Goal: Use online tool/utility: Utilize a website feature to perform a specific function

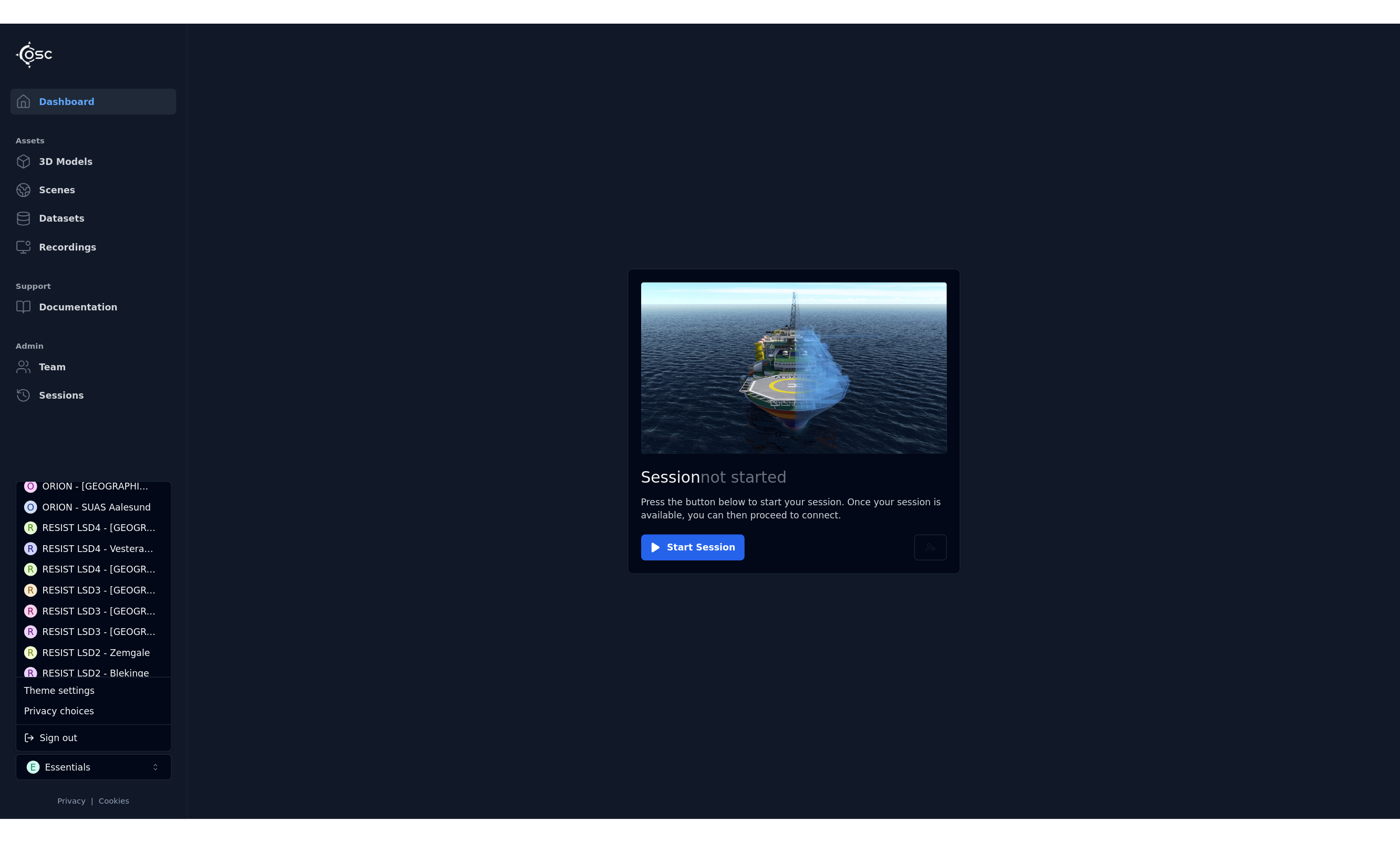
scroll to position [210, 0]
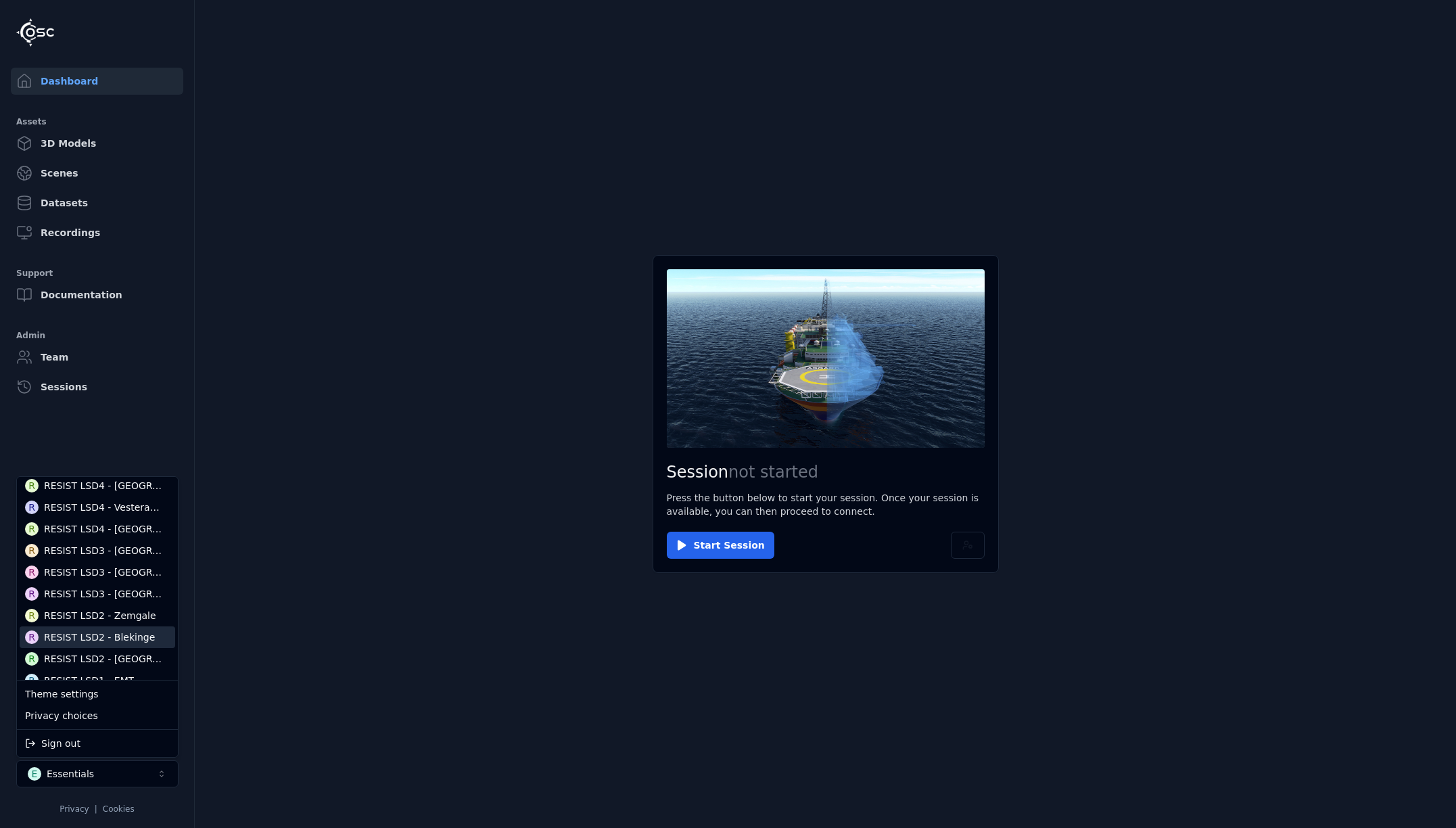
click at [108, 637] on div "RESIST LSD2 - Blekinge" at bounding box center [99, 637] width 111 height 13
click at [688, 545] on html "Dashboard Assets 3D Models Scenes Datasets Recordings Support Documentation Adm…" at bounding box center [728, 414] width 1456 height 828
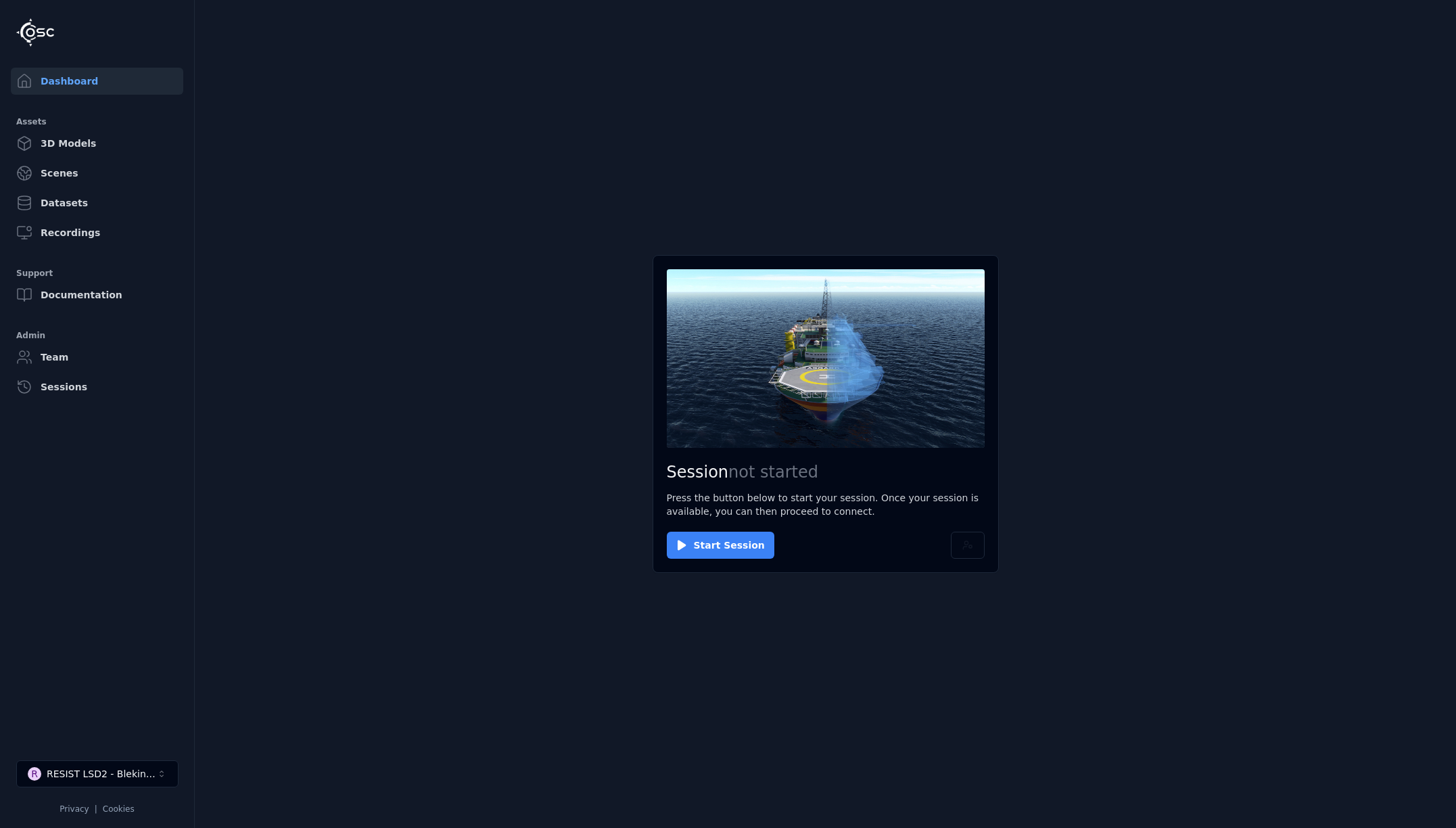
click at [688, 544] on button "Start Session" at bounding box center [721, 545] width 108 height 27
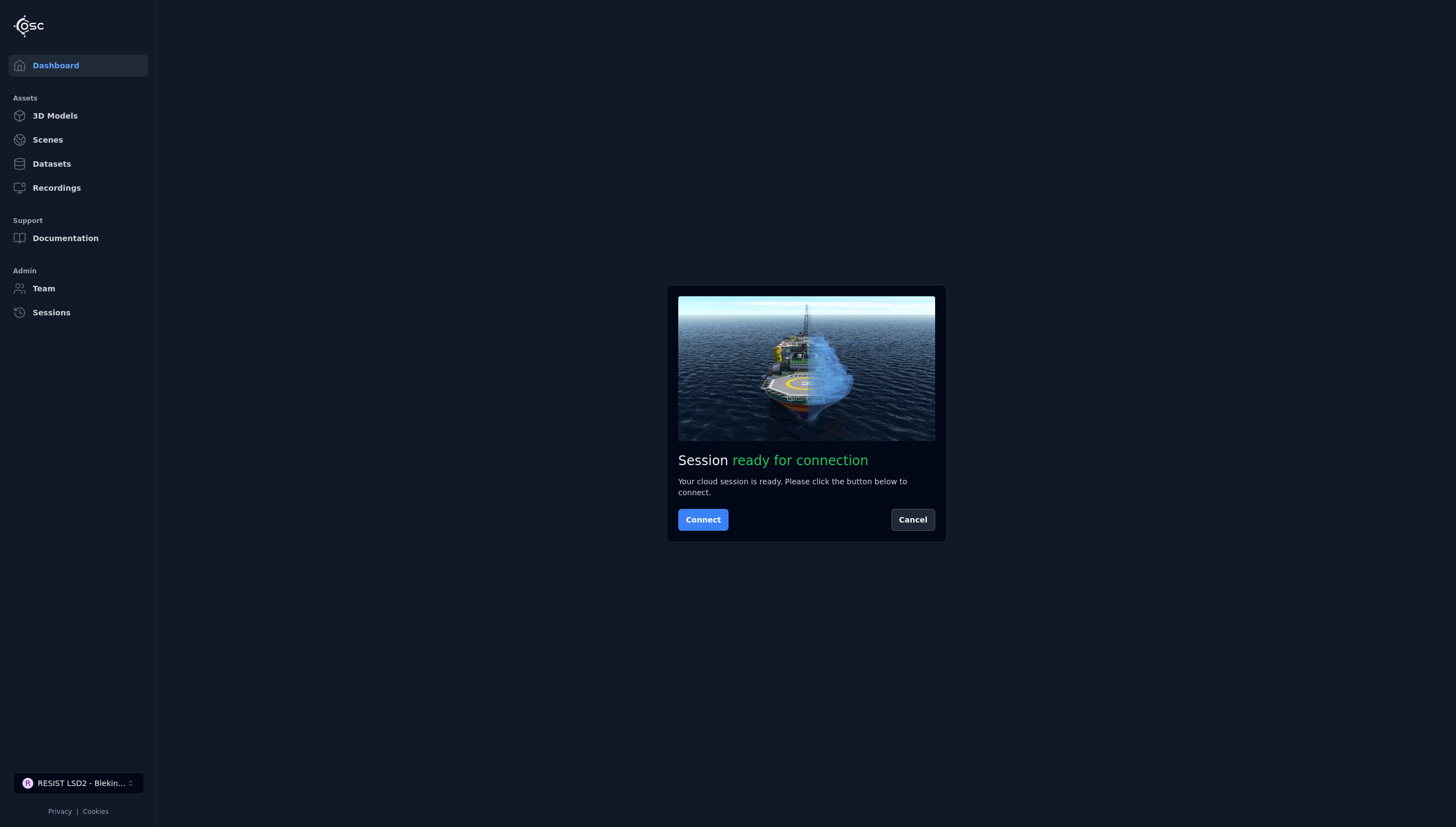
click at [691, 509] on button "Connect" at bounding box center [703, 520] width 50 height 22
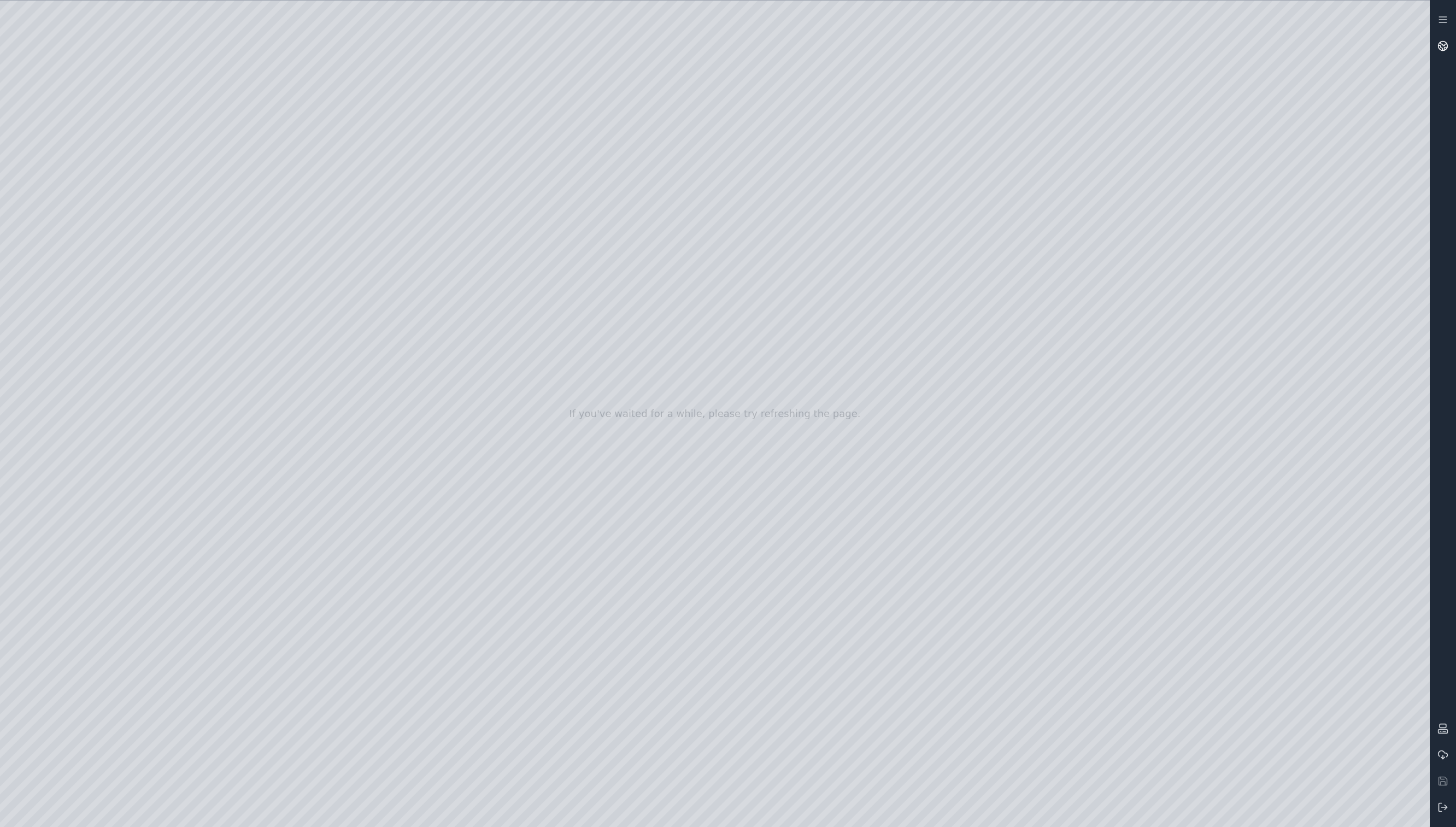
click at [1176, 50] on icon at bounding box center [1443, 46] width 11 height 11
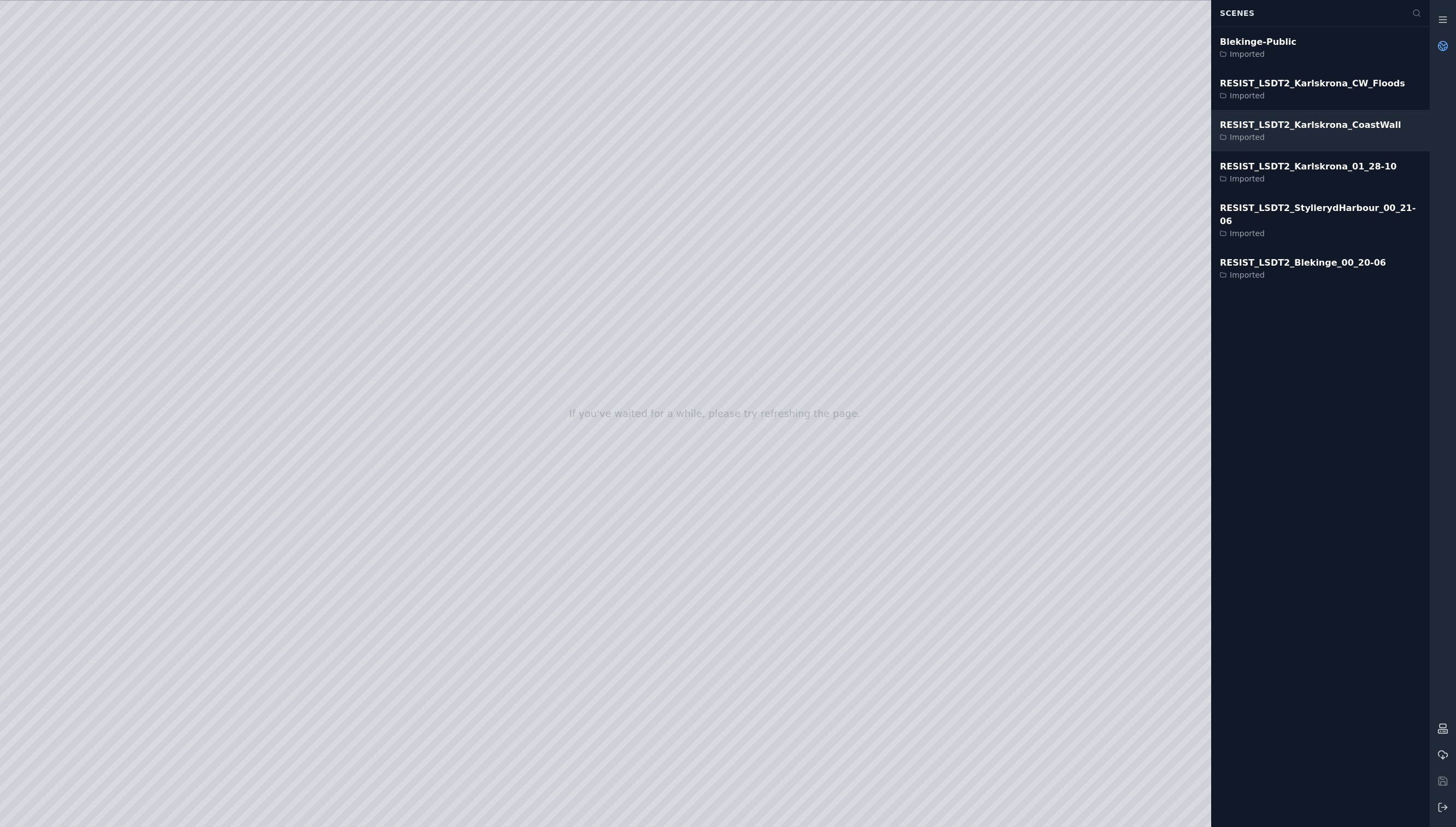
click at [1176, 131] on div "RESIST_LSDT2_Karlskrona_CoastWall" at bounding box center [1310, 125] width 182 height 13
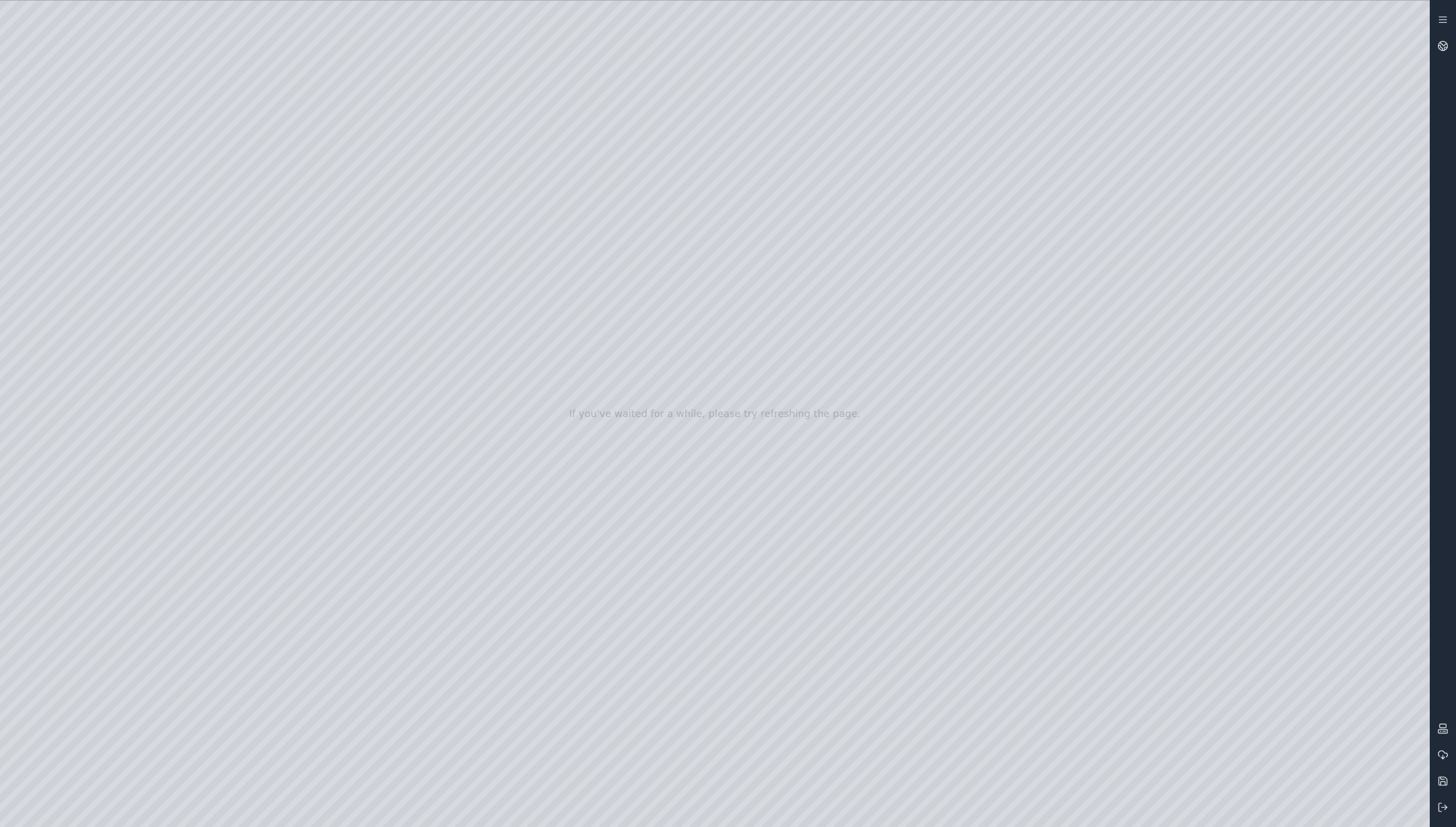
drag, startPoint x: 720, startPoint y: 461, endPoint x: 719, endPoint y: 482, distance: 21.0
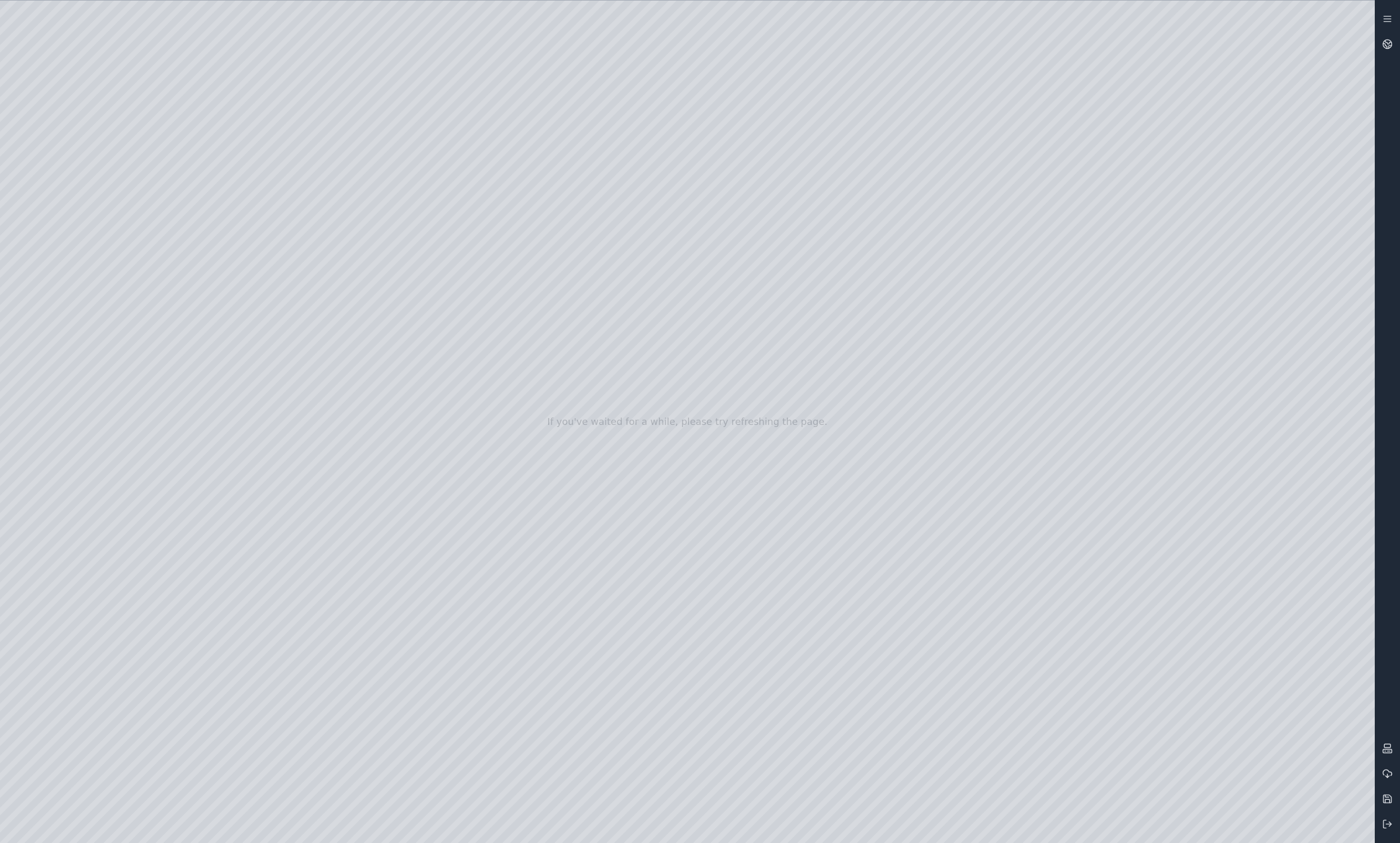
drag, startPoint x: 1084, startPoint y: 474, endPoint x: 813, endPoint y: 464, distance: 271.2
drag, startPoint x: 595, startPoint y: 503, endPoint x: 685, endPoint y: 573, distance: 114.0
drag, startPoint x: 732, startPoint y: 519, endPoint x: 699, endPoint y: 528, distance: 34.2
drag, startPoint x: 699, startPoint y: 528, endPoint x: 586, endPoint y: 551, distance: 115.3
click at [1131, 642] on div at bounding box center [687, 422] width 1375 height 842
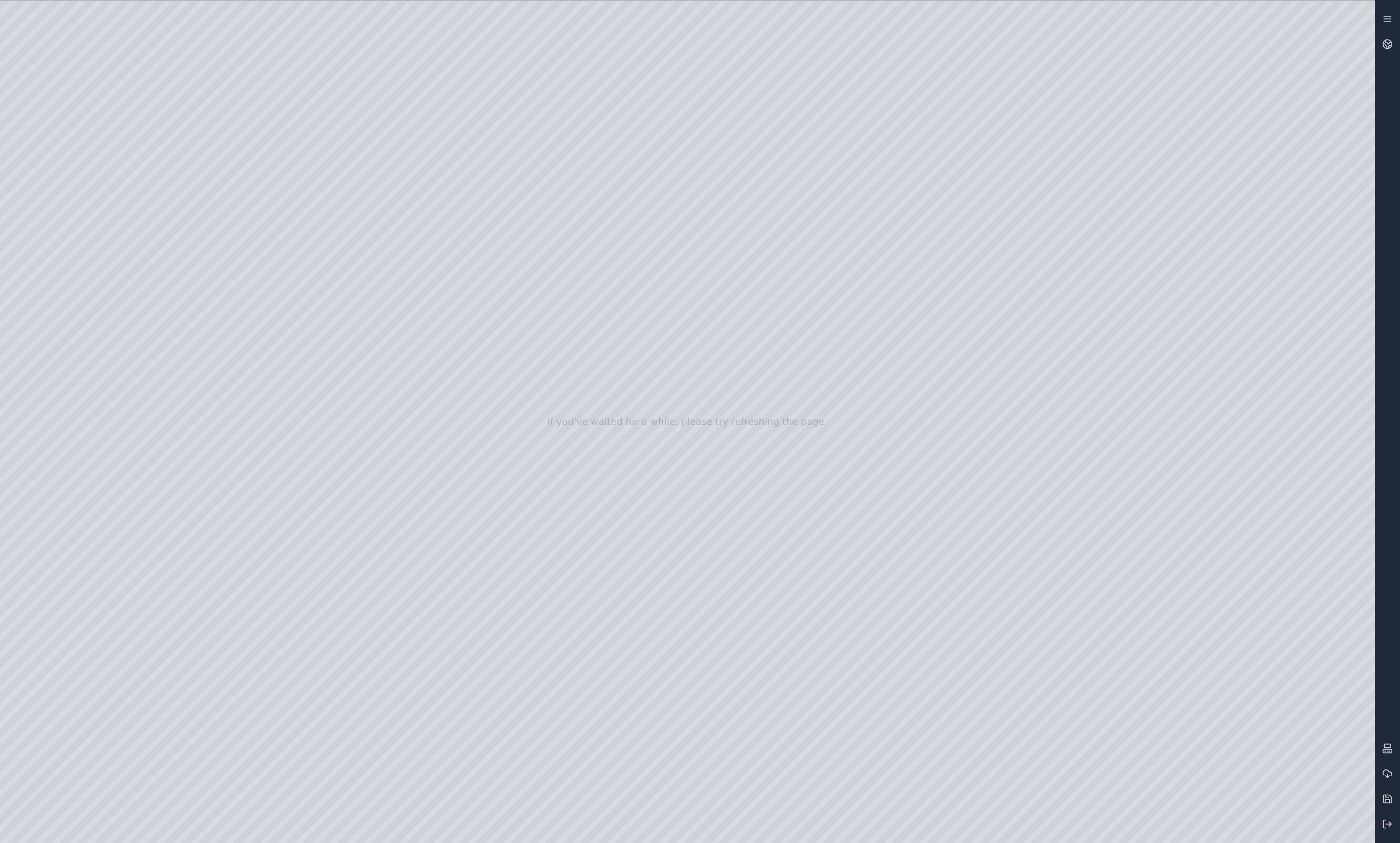
click at [1131, 642] on div at bounding box center [687, 422] width 1375 height 842
click at [1110, 567] on div at bounding box center [687, 422] width 1375 height 842
click at [1131, 642] on div at bounding box center [687, 422] width 1375 height 842
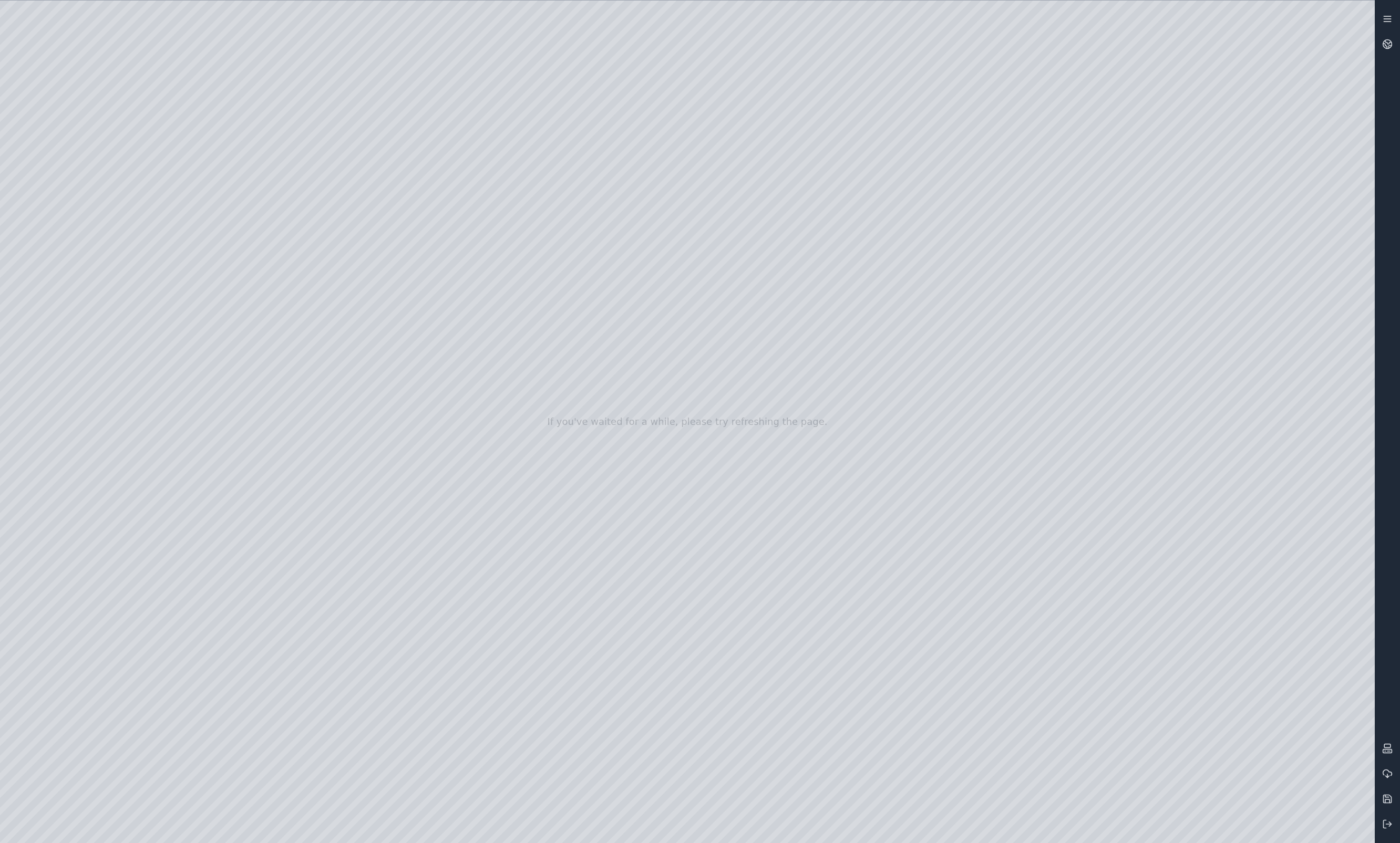
click at [1131, 22] on icon at bounding box center [1387, 19] width 10 height 10
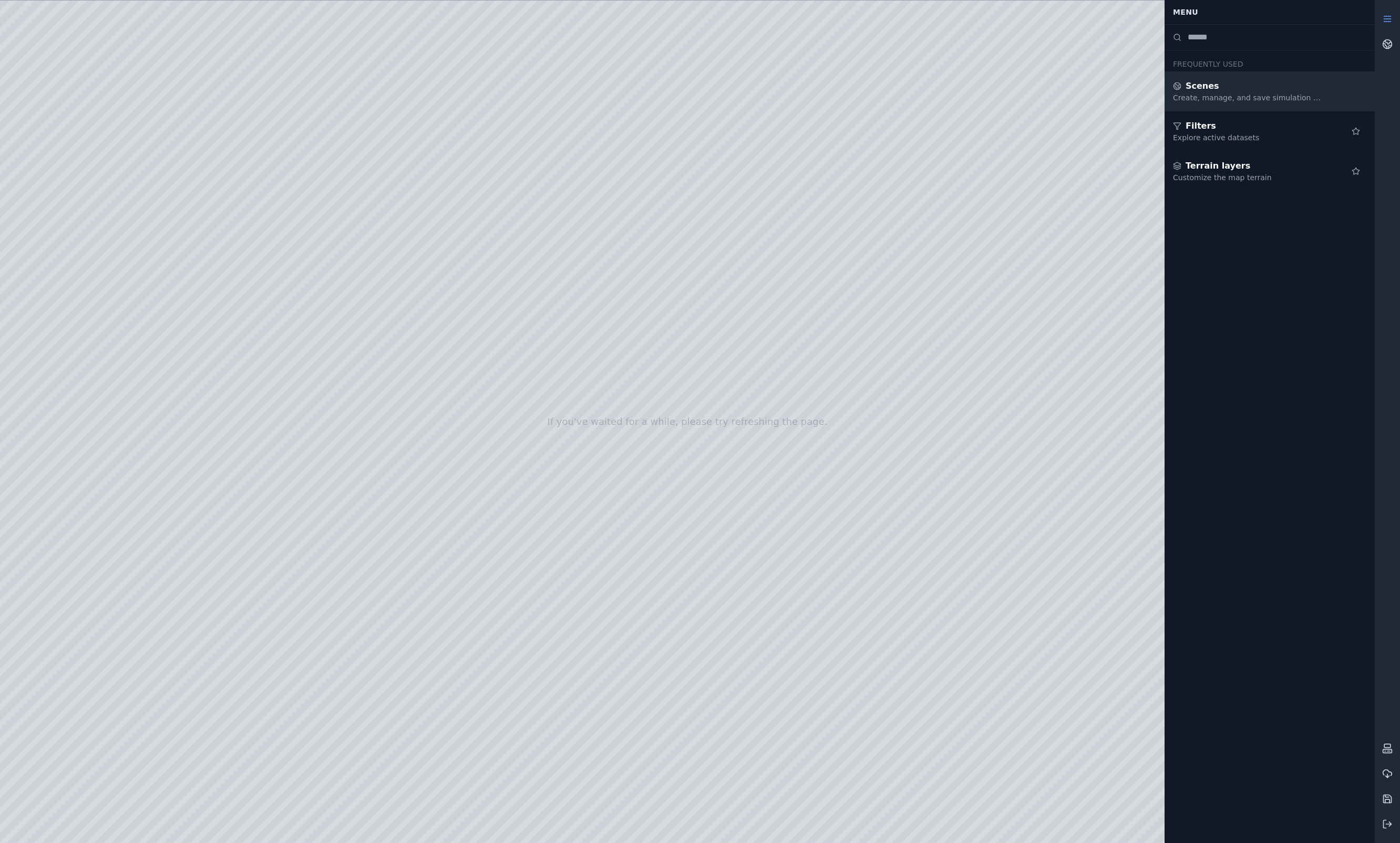
click at [1131, 98] on div "Create, manage, and save simulation scenes" at bounding box center [1249, 98] width 151 height 10
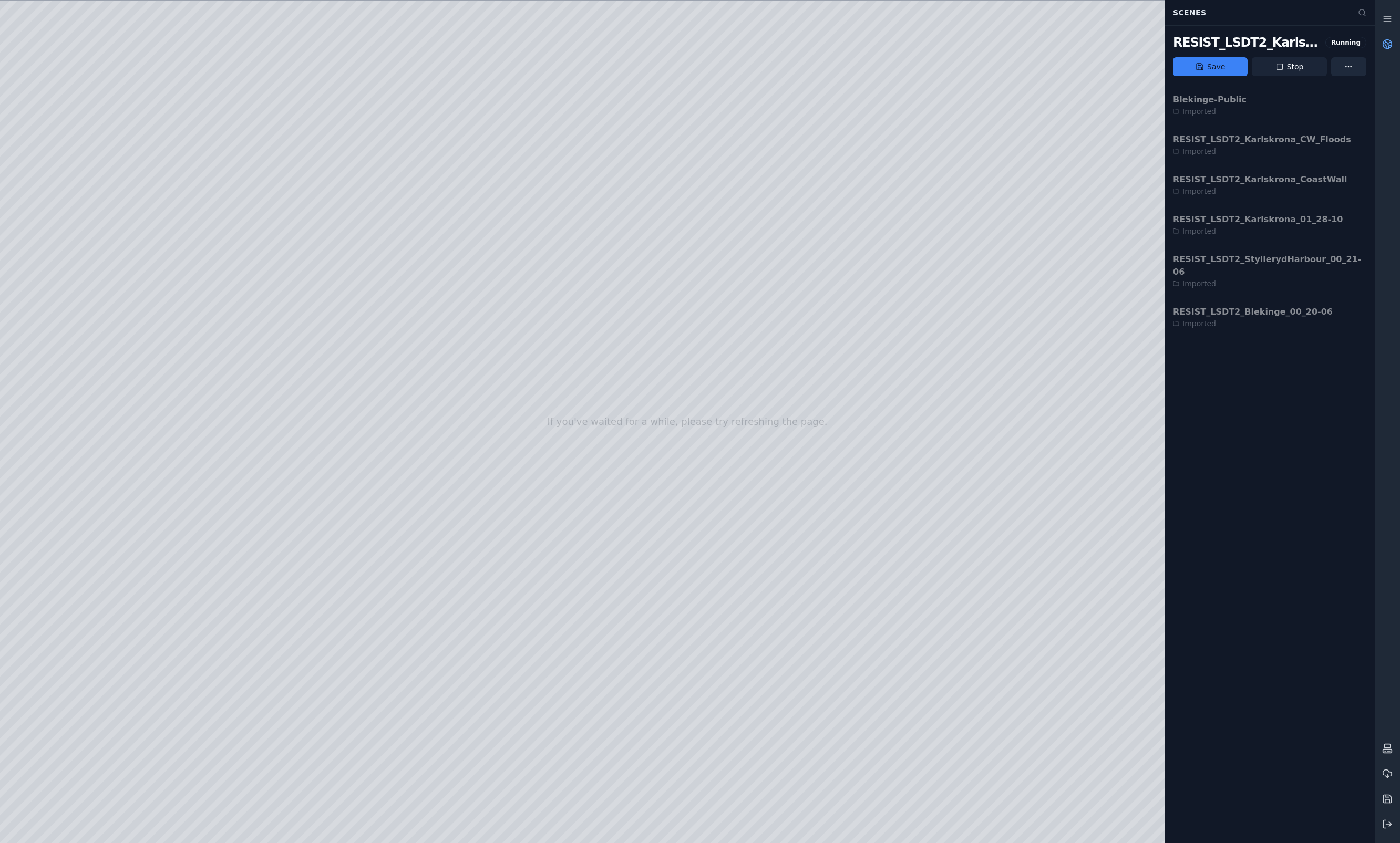
click at [1131, 66] on button "Stop" at bounding box center [1289, 67] width 75 height 19
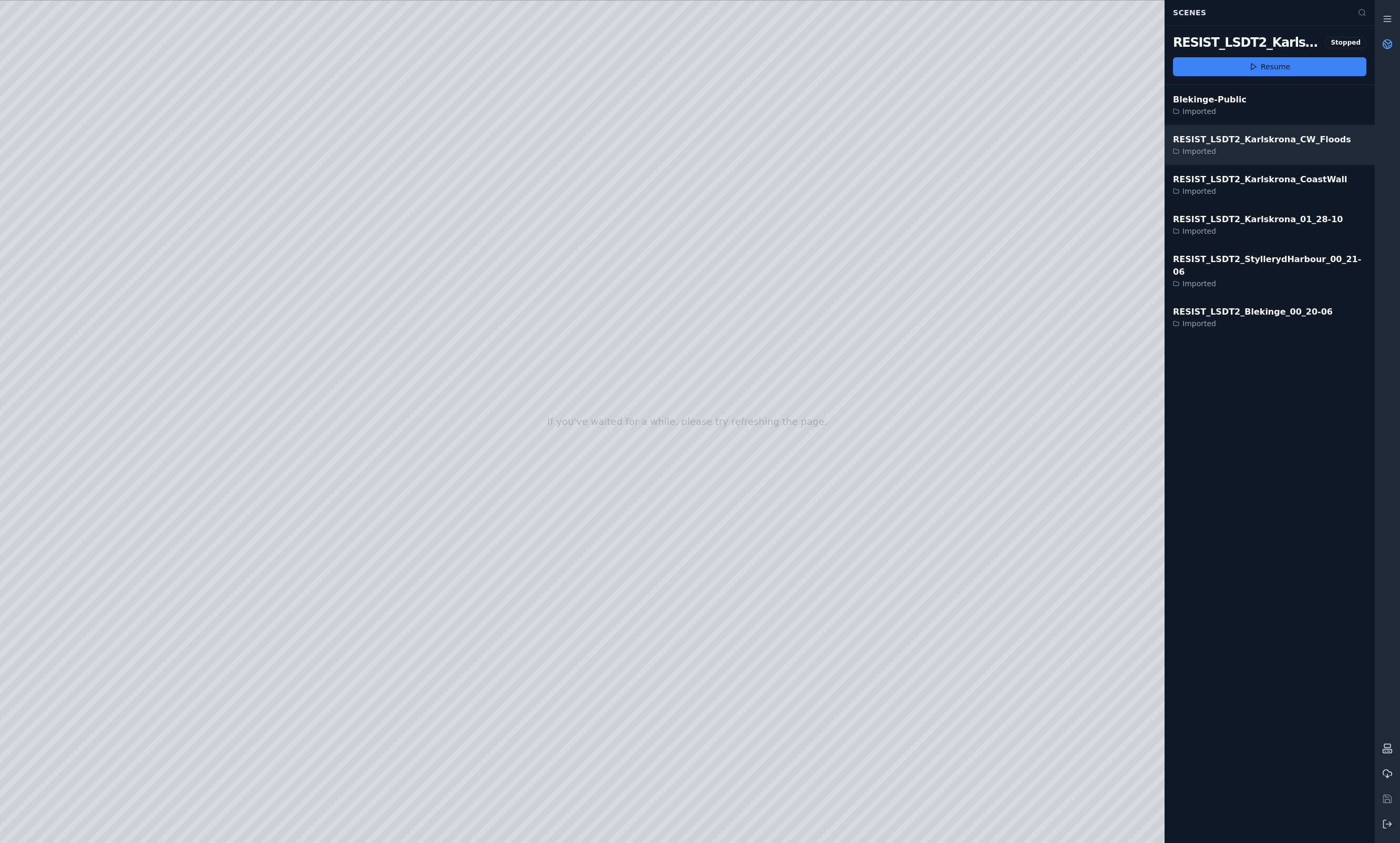
click at [1131, 145] on div "RESIST_LSDT2_Karlskrona_CW_Floods" at bounding box center [1262, 140] width 178 height 13
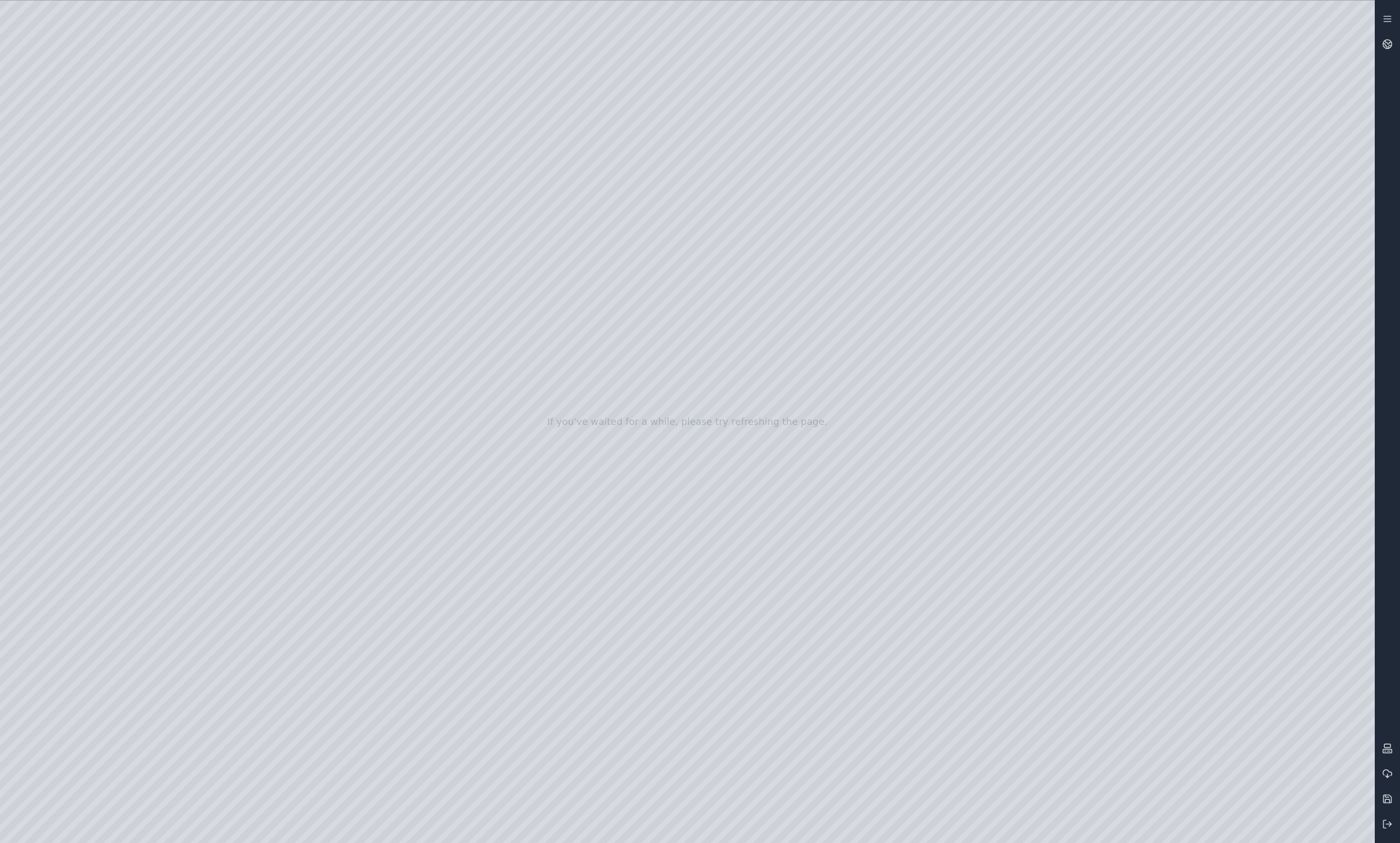
drag, startPoint x: 446, startPoint y: 447, endPoint x: 652, endPoint y: 477, distance: 208.2
drag, startPoint x: 635, startPoint y: 449, endPoint x: 653, endPoint y: 474, distance: 30.8
drag, startPoint x: 526, startPoint y: 476, endPoint x: 1195, endPoint y: 470, distance: 669.0
drag, startPoint x: 556, startPoint y: 448, endPoint x: 643, endPoint y: 428, distance: 89.3
drag, startPoint x: 742, startPoint y: 359, endPoint x: 734, endPoint y: 691, distance: 332.1
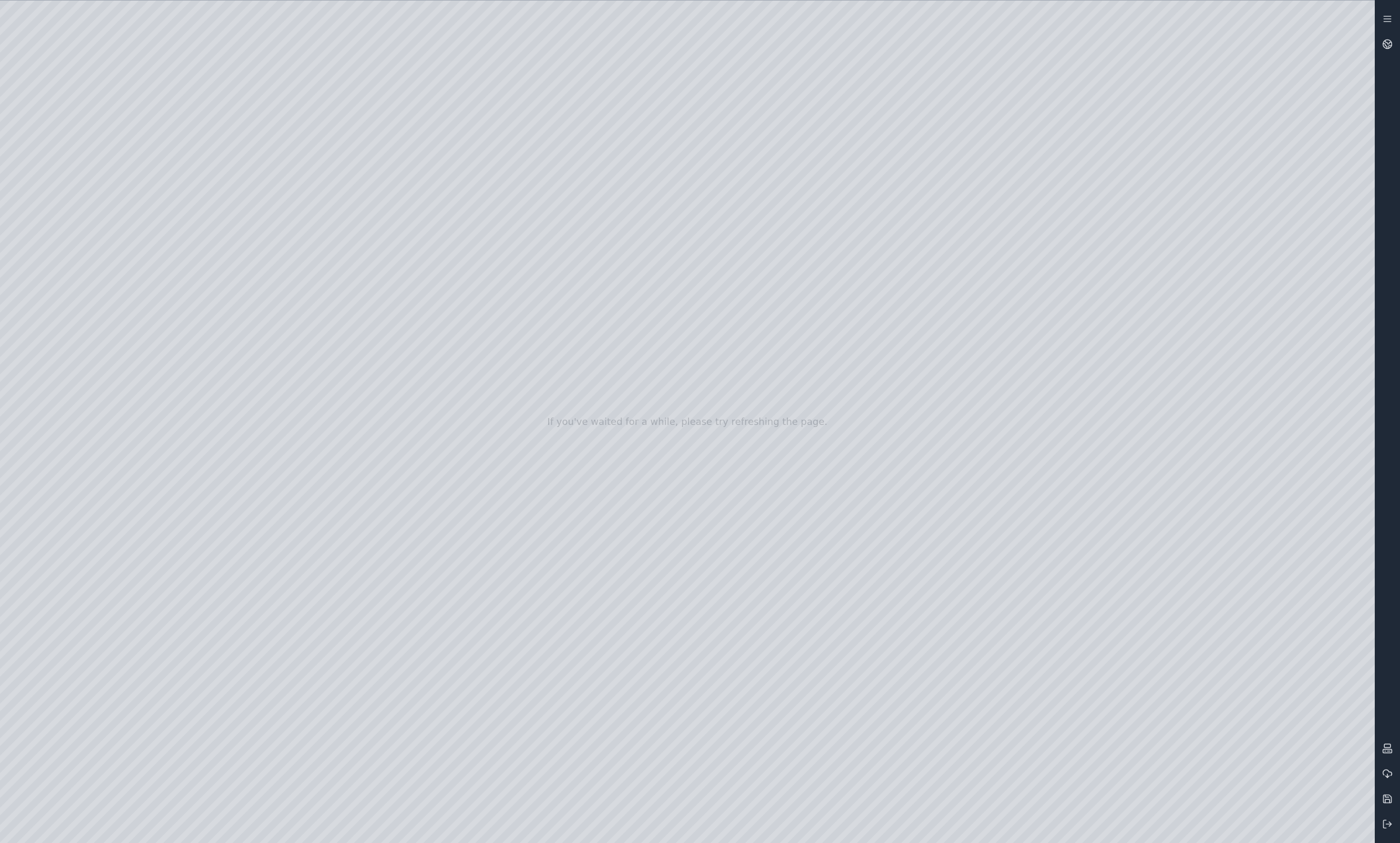
click at [734, 642] on div at bounding box center [687, 422] width 1375 height 842
drag, startPoint x: 753, startPoint y: 359, endPoint x: 743, endPoint y: 482, distance: 123.4
click at [740, 497] on div at bounding box center [687, 422] width 1375 height 842
click at [1131, 43] on icon at bounding box center [1387, 44] width 10 height 10
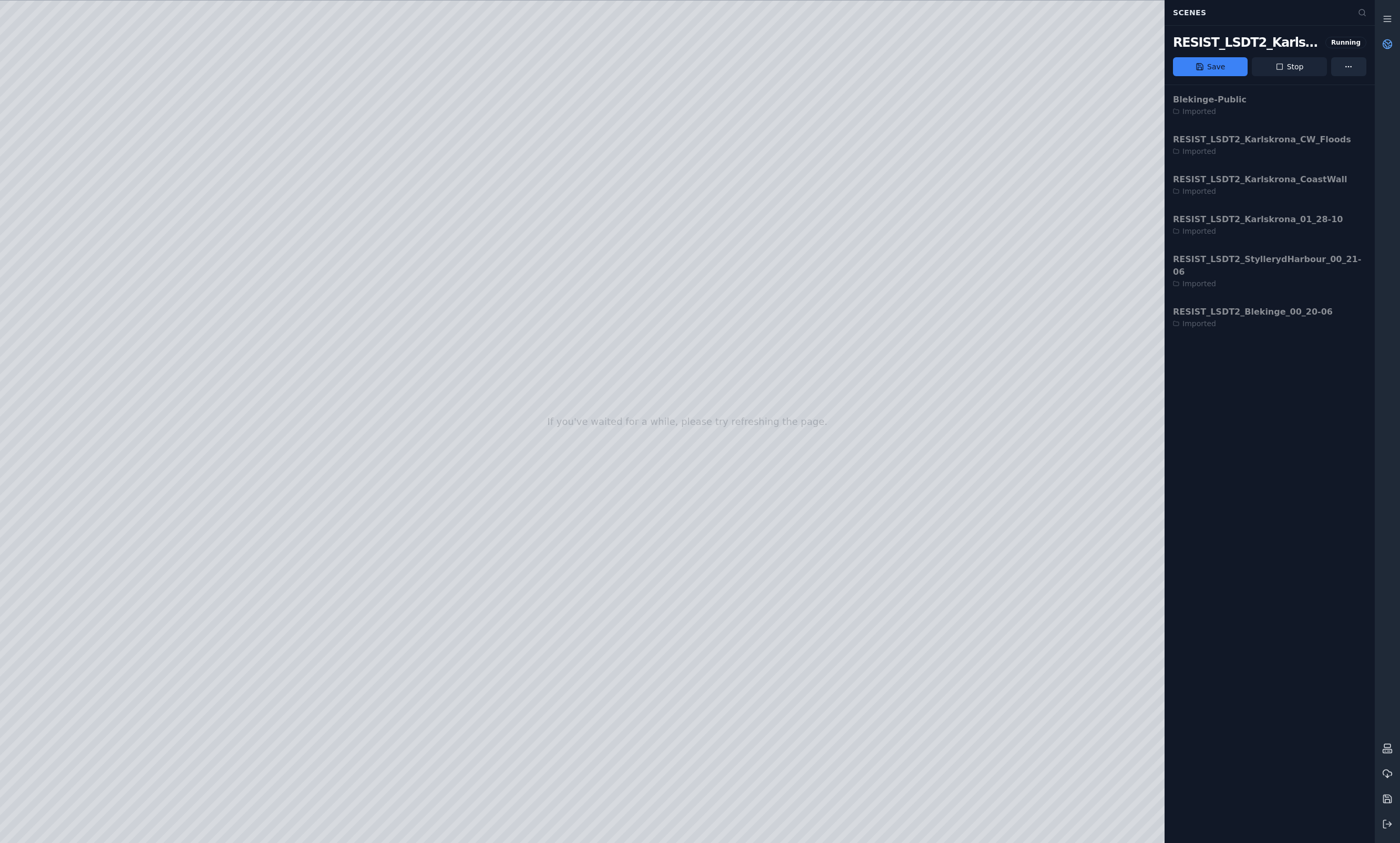
click at [1131, 65] on button "Stop" at bounding box center [1289, 67] width 75 height 19
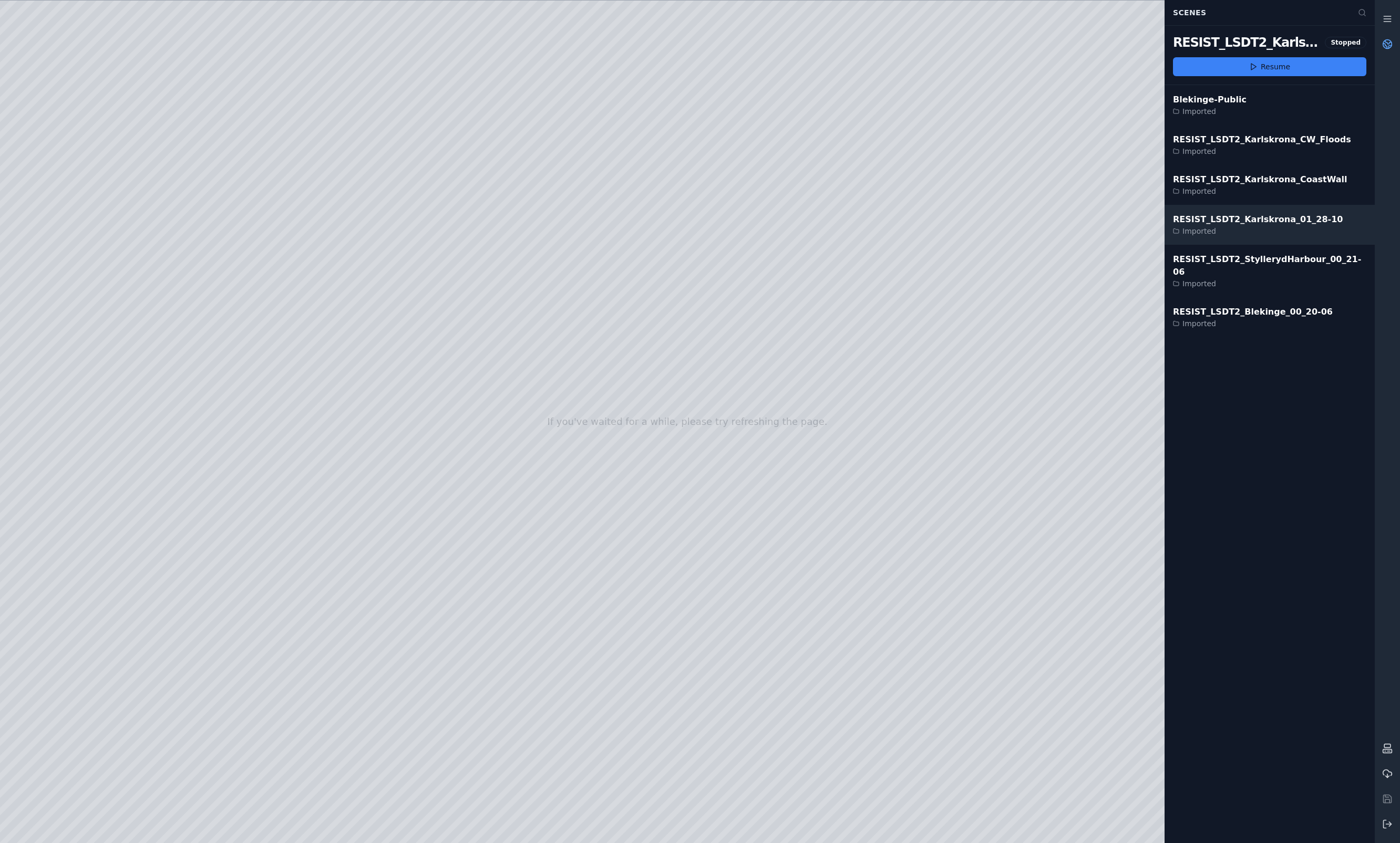
click at [1131, 226] on div "Imported" at bounding box center [1258, 231] width 170 height 10
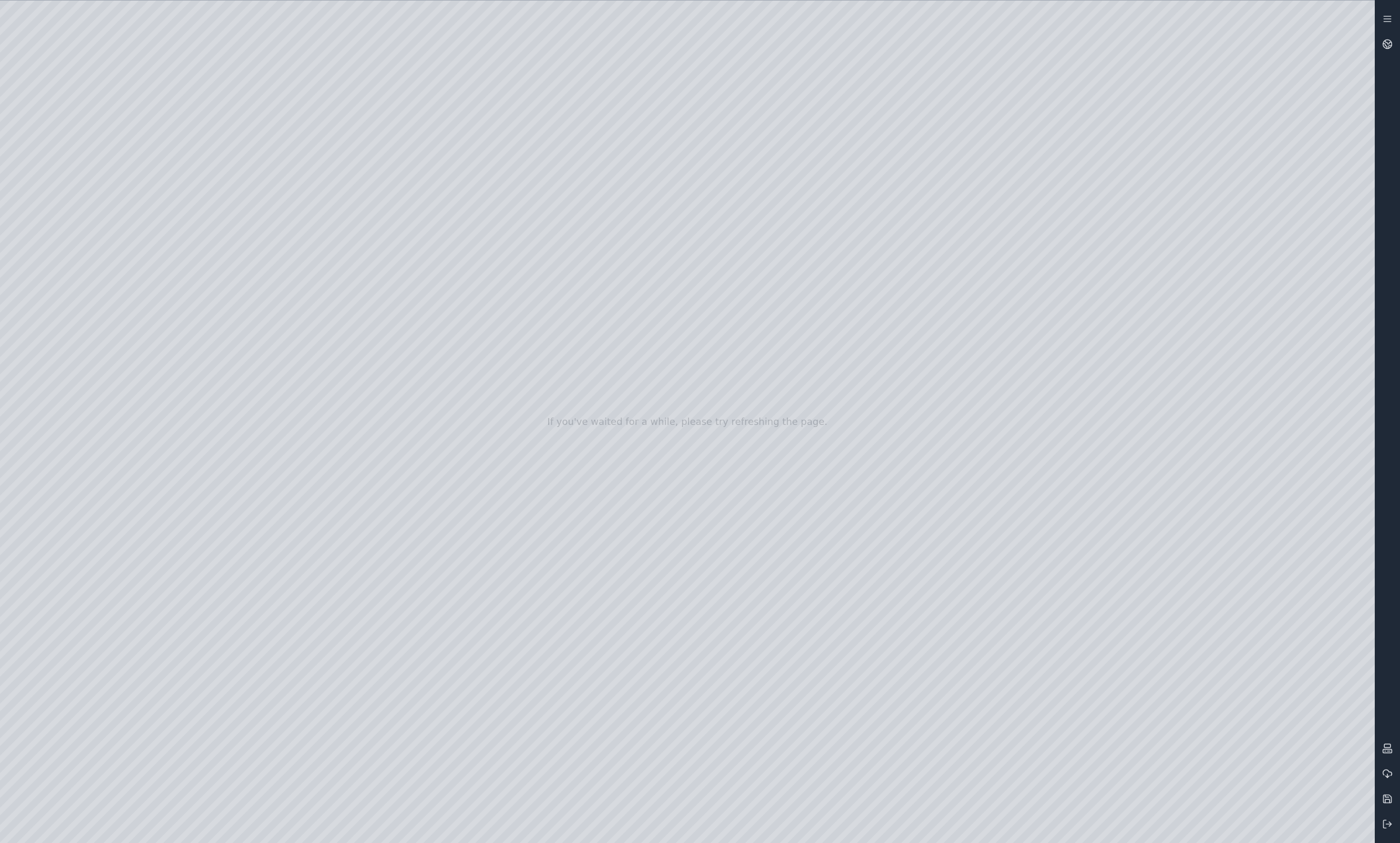
drag, startPoint x: 499, startPoint y: 705, endPoint x: 430, endPoint y: 703, distance: 69.0
click at [67, 216] on div at bounding box center [687, 422] width 1375 height 842
click at [77, 466] on div at bounding box center [687, 422] width 1375 height 842
click at [245, 240] on div at bounding box center [687, 422] width 1375 height 842
click at [220, 371] on div at bounding box center [687, 422] width 1375 height 842
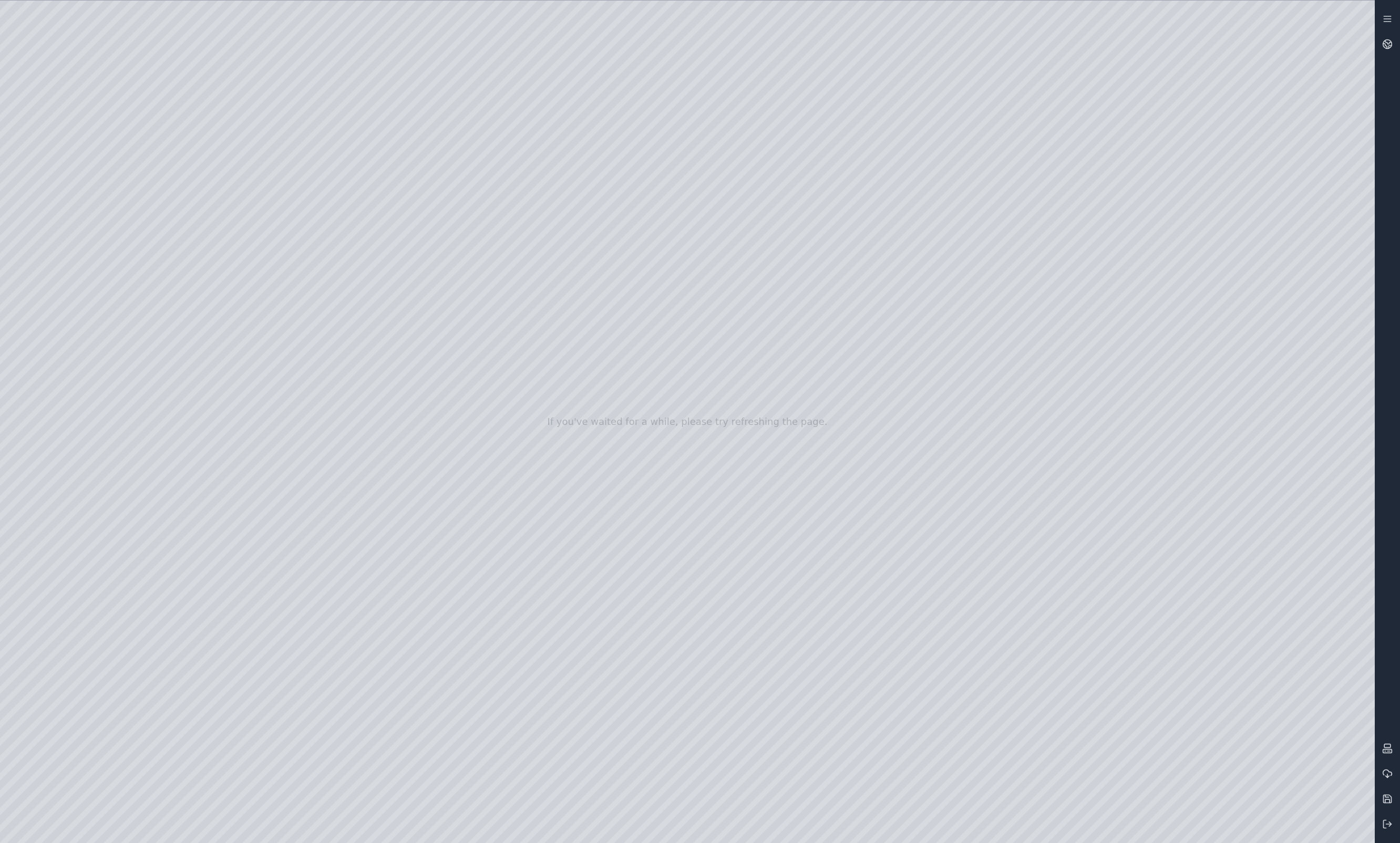
click at [160, 164] on div at bounding box center [687, 422] width 1375 height 842
drag, startPoint x: 604, startPoint y: 542, endPoint x: 652, endPoint y: 474, distance: 83.2
